Goal: Information Seeking & Learning: Learn about a topic

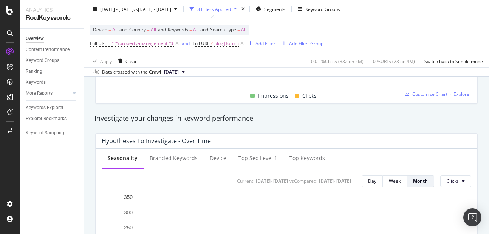
scroll to position [133, 0]
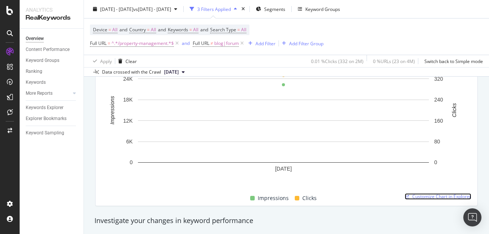
click at [415, 195] on span "Customize Chart in Explorer" at bounding box center [442, 197] width 59 height 6
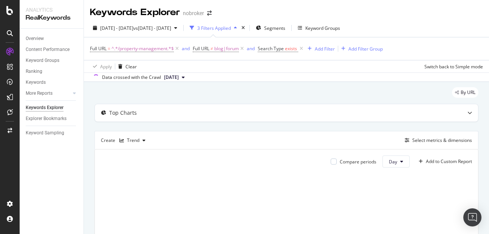
scroll to position [39, 0]
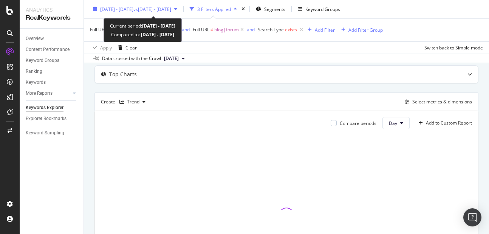
click at [142, 12] on div "[DATE] - [DATE] vs [DATE] - [DATE]" at bounding box center [135, 8] width 90 height 11
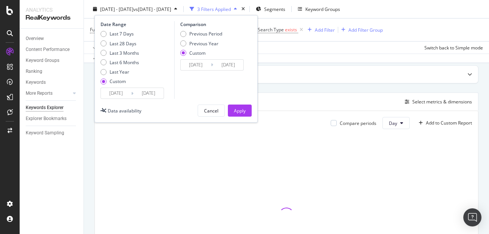
click at [187, 67] on input "[DATE]" at bounding box center [196, 65] width 30 height 11
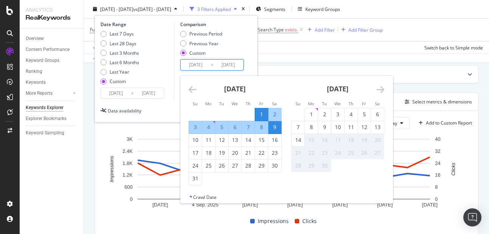
click at [257, 112] on div "1" at bounding box center [261, 115] width 13 height 8
click at [246, 142] on div "14" at bounding box center [248, 141] width 13 height 8
type input "2025/08/14"
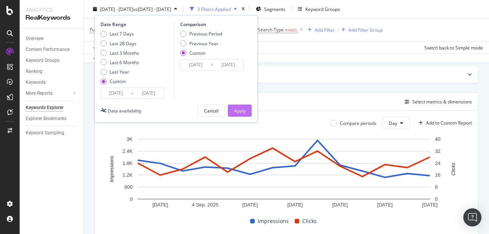
click at [240, 113] on div "Apply" at bounding box center [240, 110] width 12 height 6
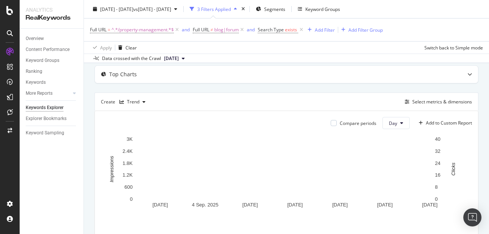
scroll to position [69, 0]
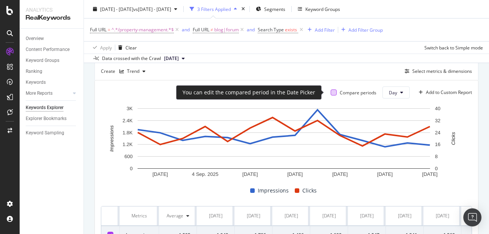
click at [331, 93] on div at bounding box center [334, 93] width 6 height 6
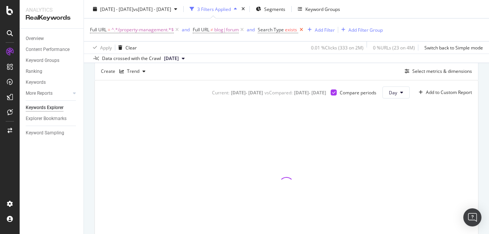
click at [304, 31] on icon at bounding box center [301, 30] width 6 height 8
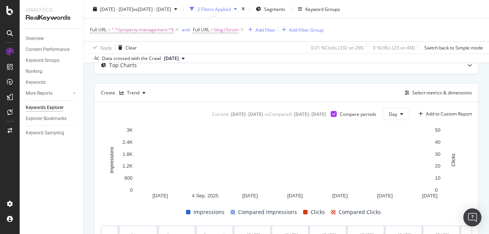
scroll to position [46, 0]
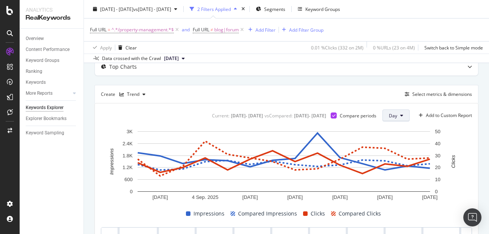
click at [394, 113] on button "Day" at bounding box center [396, 116] width 27 height 12
click at [385, 158] on span "Month" at bounding box center [390, 158] width 14 height 7
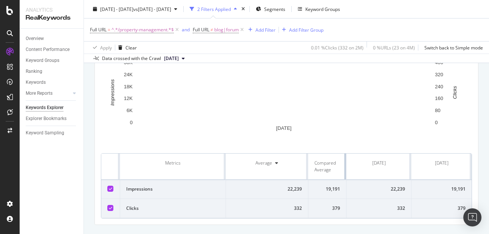
drag, startPoint x: 377, startPoint y: 171, endPoint x: 334, endPoint y: 165, distance: 43.2
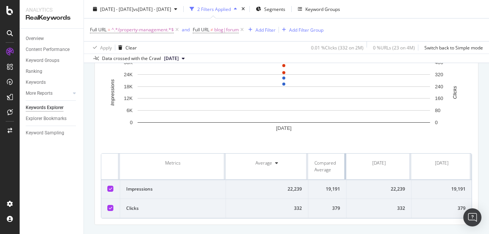
click at [334, 165] on th "Compared Average" at bounding box center [328, 167] width 38 height 26
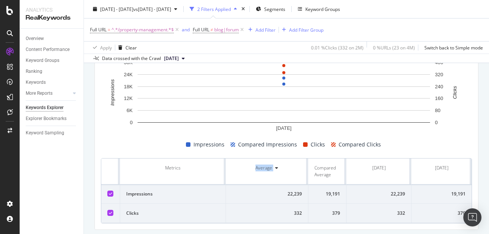
drag, startPoint x: 306, startPoint y: 170, endPoint x: 266, endPoint y: 163, distance: 40.3
click at [266, 163] on th "Average" at bounding box center [267, 172] width 82 height 26
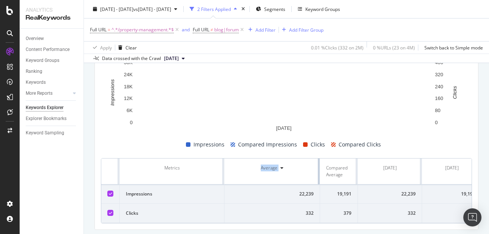
drag, startPoint x: 318, startPoint y: 174, endPoint x: 290, endPoint y: 166, distance: 29.6
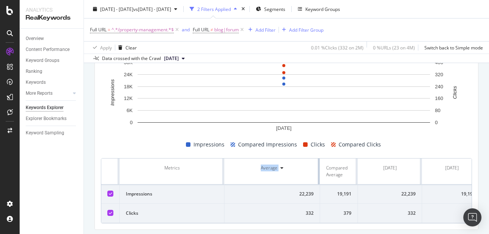
click at [290, 166] on th "Average" at bounding box center [273, 172] width 96 height 26
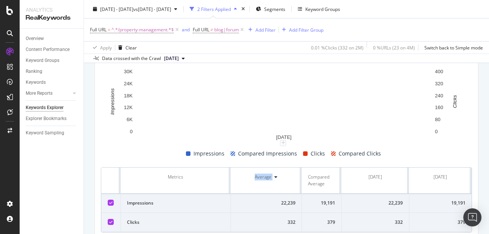
scroll to position [138, 0]
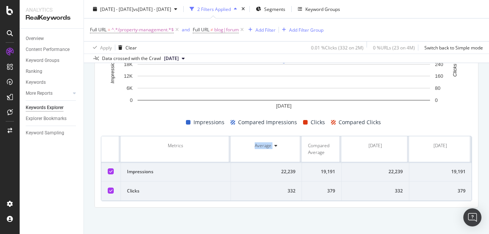
click at [428, 125] on div "Impressions Compared Impressions Clicks Compared Clicks" at bounding box center [283, 122] width 371 height 9
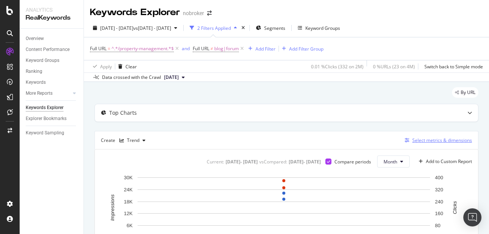
click at [431, 138] on div "Select metrics & dimensions" at bounding box center [443, 140] width 60 height 6
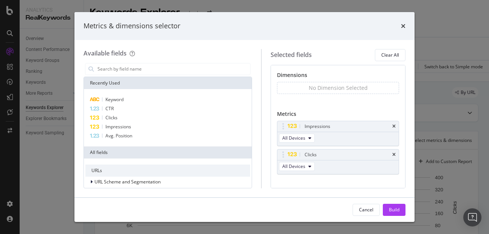
scroll to position [12, 0]
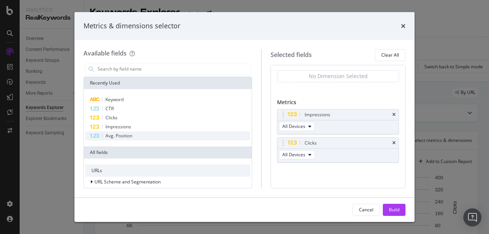
click at [129, 139] on span "Avg. Position" at bounding box center [119, 136] width 27 height 6
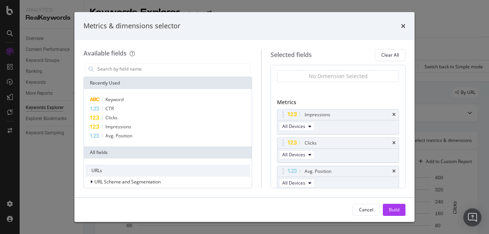
scroll to position [15, 0]
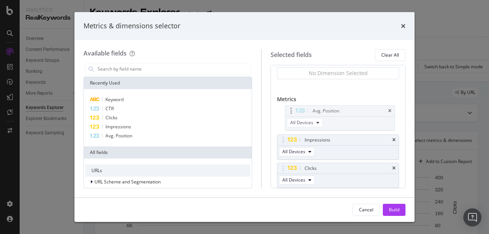
drag, startPoint x: 290, startPoint y: 167, endPoint x: 291, endPoint y: 109, distance: 57.9
click at [291, 109] on body "Analytics RealKeywords Overview Content Performance Keyword Groups Ranking Keyw…" at bounding box center [244, 117] width 489 height 234
click at [392, 207] on div "Build" at bounding box center [394, 210] width 11 height 11
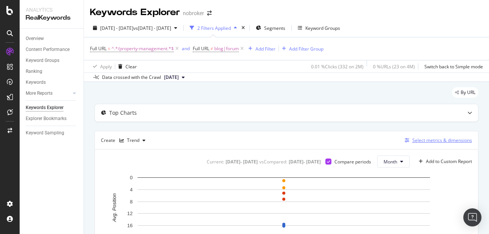
click at [421, 140] on div "Select metrics & dimensions" at bounding box center [443, 140] width 60 height 6
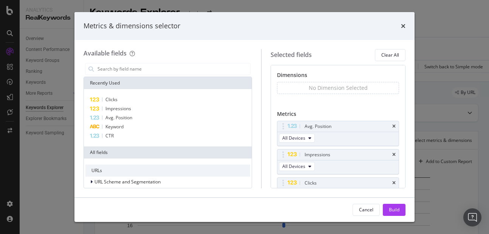
click at [308, 89] on div "No Dimension Selected" at bounding box center [338, 88] width 122 height 12
click at [325, 86] on div "No Dimension Selected" at bounding box center [338, 88] width 59 height 8
click at [207, 73] on input "modal" at bounding box center [174, 69] width 154 height 11
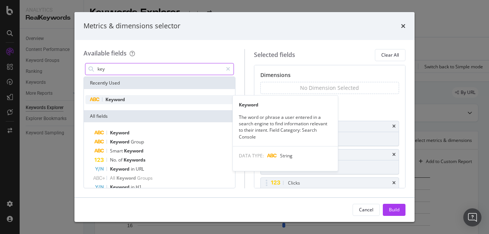
type input "key"
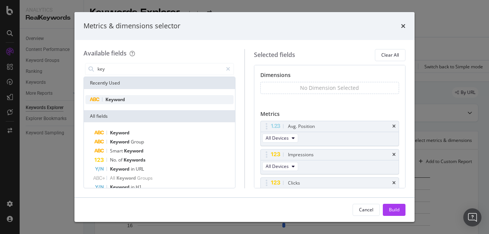
click at [133, 101] on div "Keyword" at bounding box center [159, 99] width 148 height 9
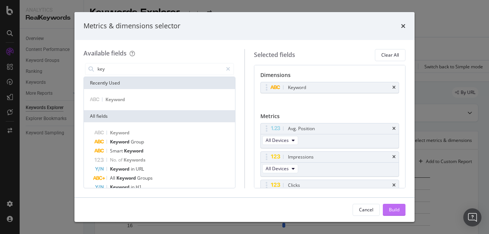
click at [390, 207] on div "Build" at bounding box center [394, 210] width 11 height 6
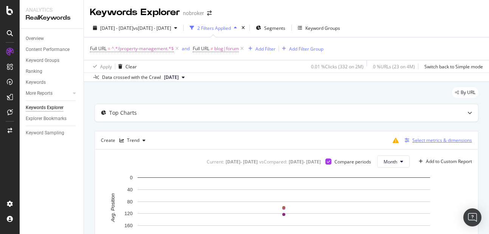
click at [427, 139] on div "Select metrics & dimensions" at bounding box center [443, 140] width 60 height 6
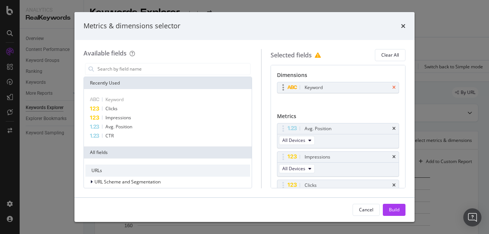
click at [393, 86] on icon "times" at bounding box center [394, 87] width 3 height 5
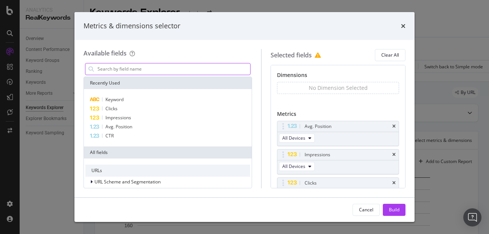
click at [125, 72] on input "modal" at bounding box center [174, 69] width 154 height 11
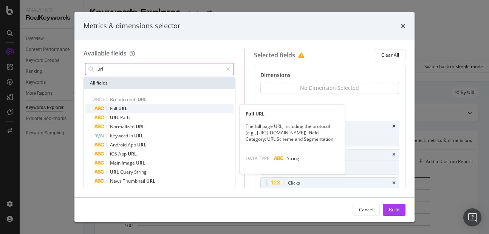
type input "url"
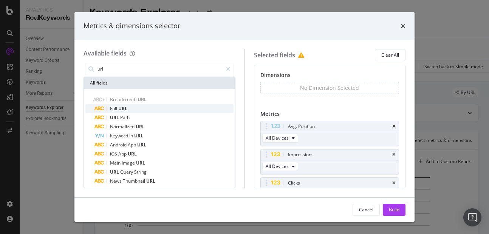
click at [127, 108] on span "URL" at bounding box center [122, 109] width 9 height 6
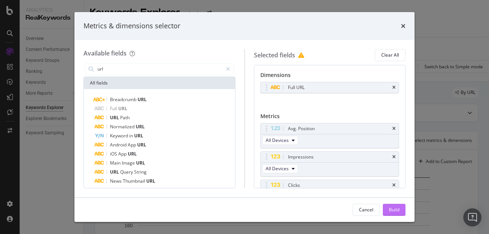
click at [404, 211] on button "Build" at bounding box center [394, 210] width 23 height 12
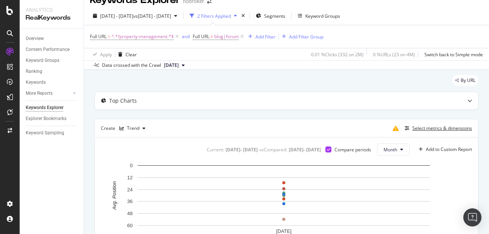
scroll to position [3, 0]
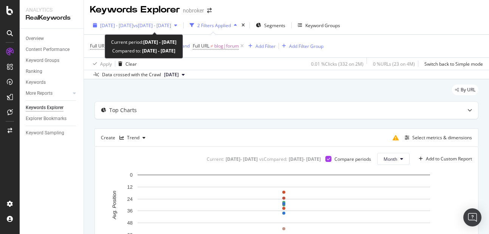
click at [169, 30] on div "2025 Sep. 1st - Sep. 14th vs 2025 Aug. 1st - Aug. 14th" at bounding box center [135, 25] width 90 height 11
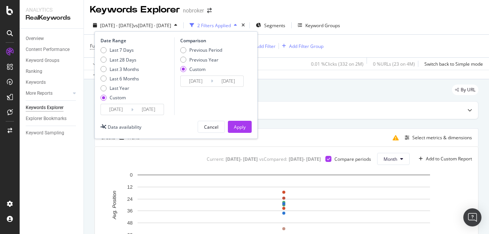
click at [233, 121] on div "Date Range Last 7 Days Last 28 Days Last 3 Months Last 6 Months Last Year Custo…" at bounding box center [176, 85] width 163 height 108
click at [245, 121] on button "Apply" at bounding box center [240, 127] width 24 height 12
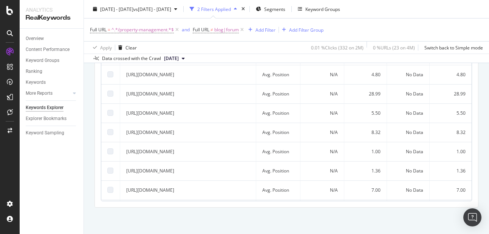
scroll to position [0, 0]
